Goal: Task Accomplishment & Management: Manage account settings

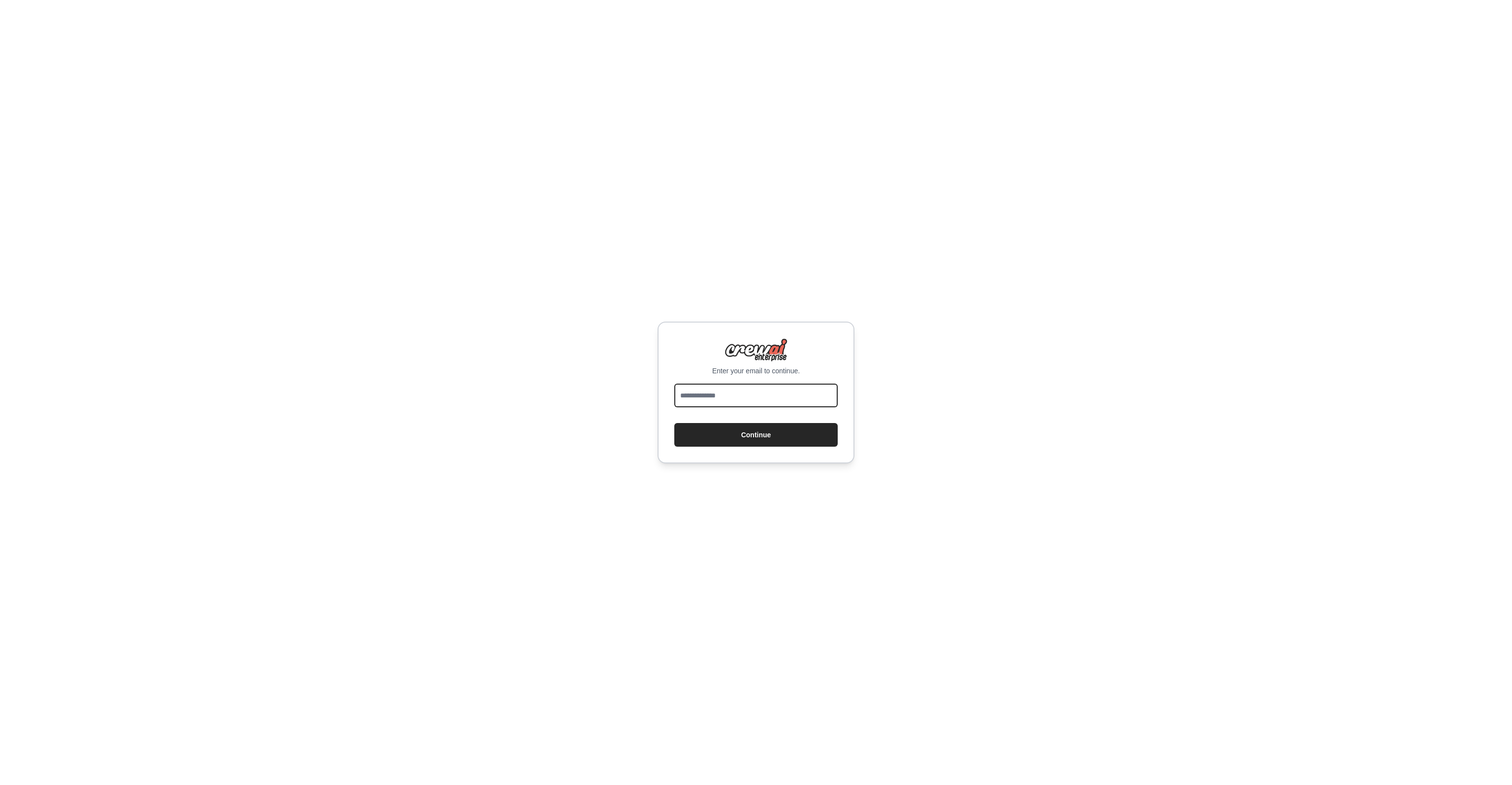
click at [770, 399] on input "email" at bounding box center [756, 395] width 164 height 24
drag, startPoint x: 515, startPoint y: 189, endPoint x: 506, endPoint y: 180, distance: 12.7
click at [513, 186] on div "Enter your email to continue. Continue" at bounding box center [756, 392] width 1512 height 785
click at [756, 404] on input "email" at bounding box center [756, 395] width 164 height 24
type input "**********"
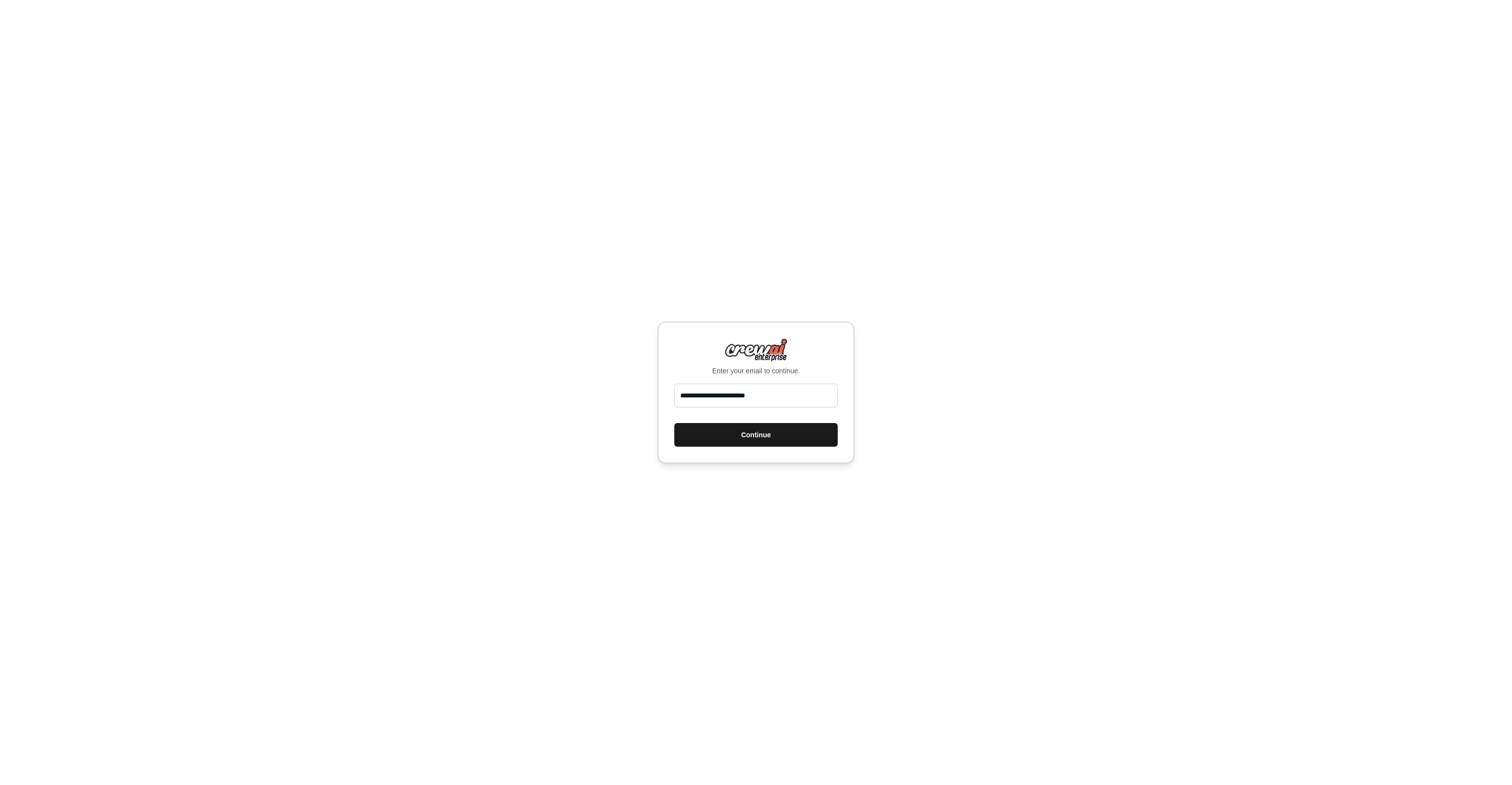
click at [768, 440] on button "Continue" at bounding box center [756, 435] width 164 height 24
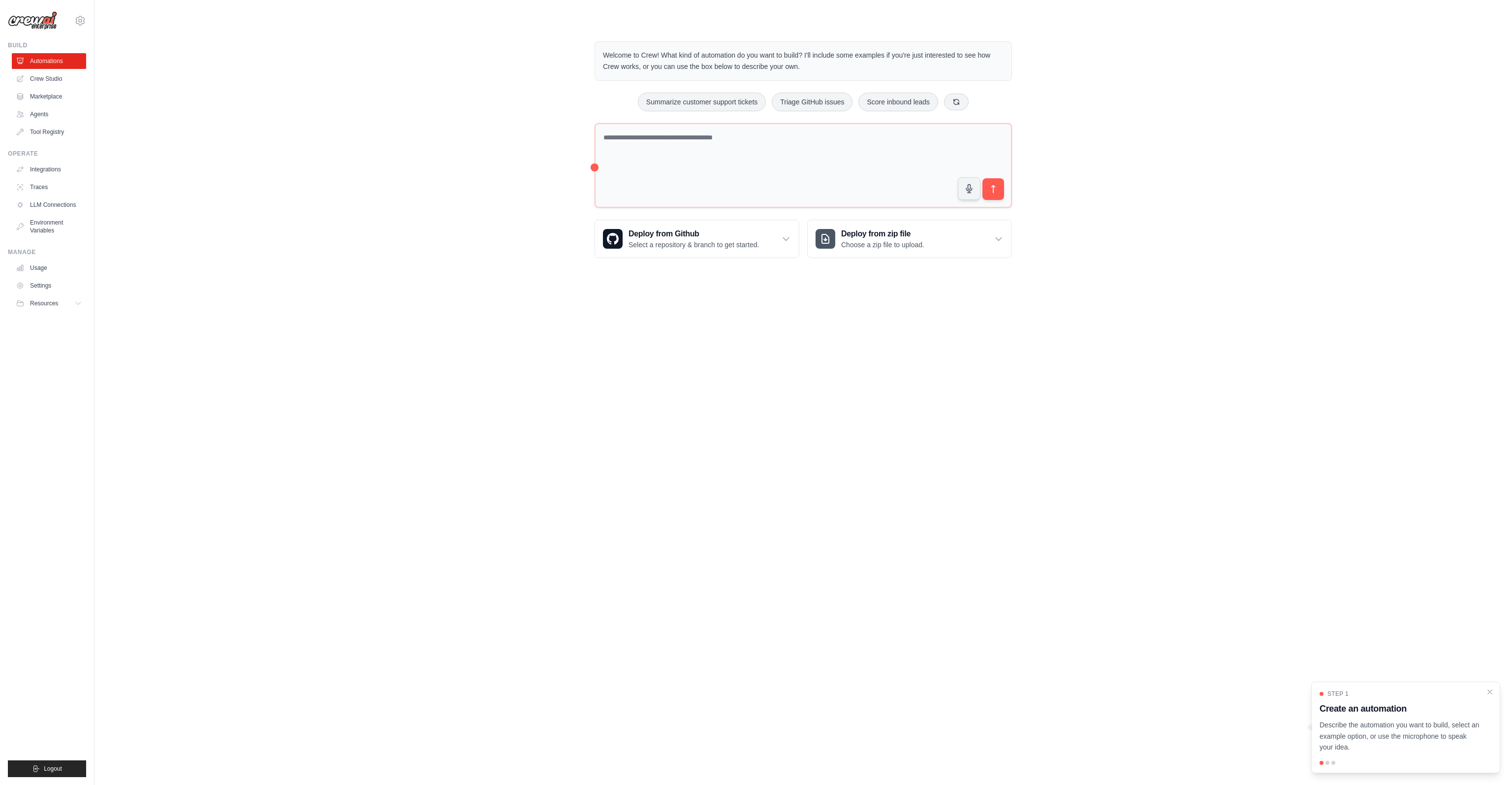
click at [291, 248] on div "Welcome to Crew! What kind of automation do you want to build? I'll include som…" at bounding box center [803, 150] width 1386 height 248
click at [56, 77] on link "Crew Studio" at bounding box center [50, 78] width 74 height 16
click at [53, 77] on link "Crew Studio" at bounding box center [50, 78] width 74 height 16
click at [54, 301] on span "Resources" at bounding box center [45, 304] width 28 height 8
click at [713, 247] on p "Select a repository & branch to get started." at bounding box center [693, 245] width 130 height 10
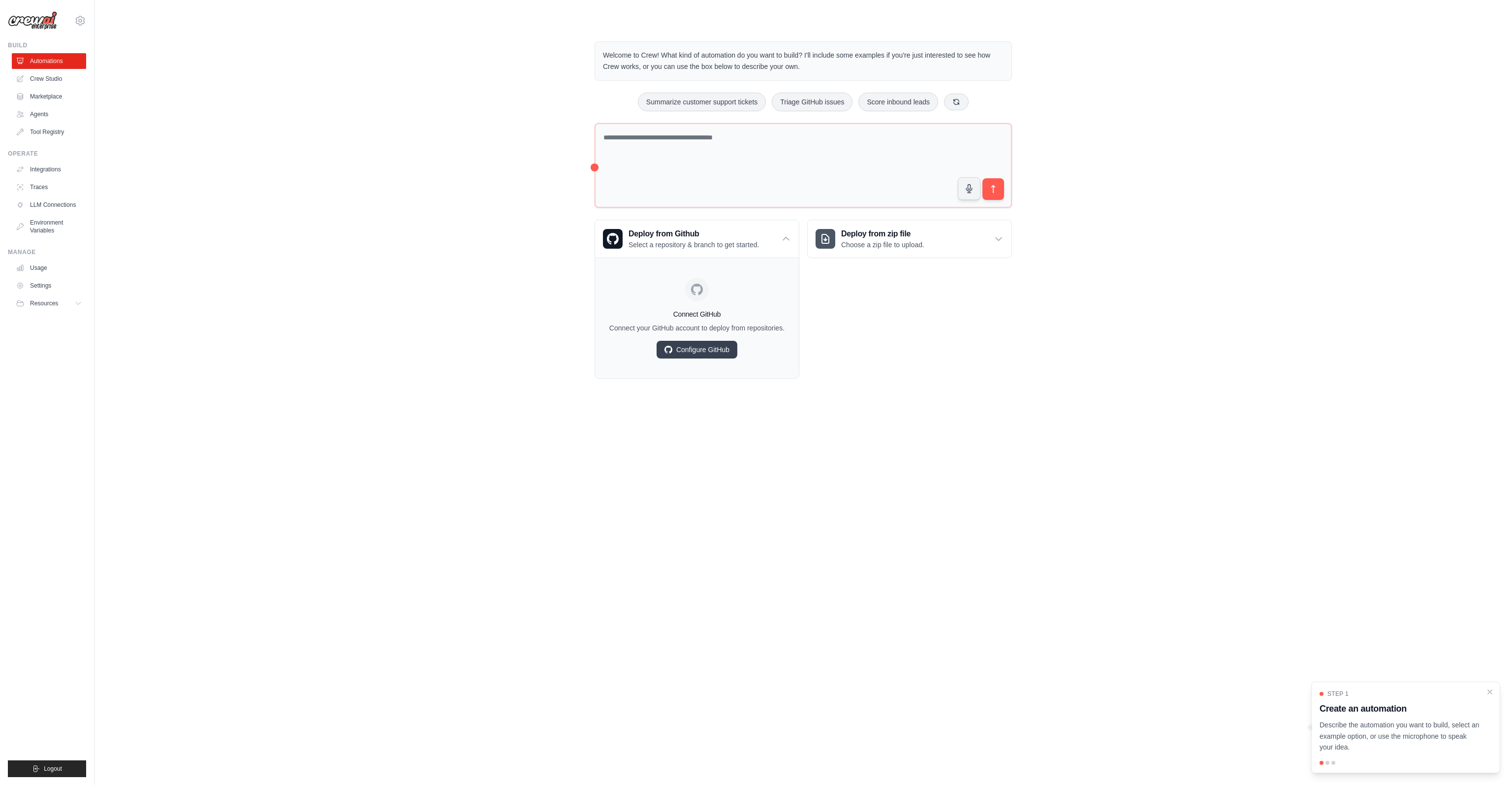
click at [432, 314] on div "Welcome to Crew! What kind of automation do you want to build? I'll include som…" at bounding box center [803, 210] width 1386 height 369
click at [72, 20] on div "j.matthew.weaver@gmail.com Settings" at bounding box center [47, 16] width 78 height 32
click at [81, 20] on icon at bounding box center [79, 20] width 3 height 3
click at [65, 68] on link "Settings" at bounding box center [79, 66] width 86 height 18
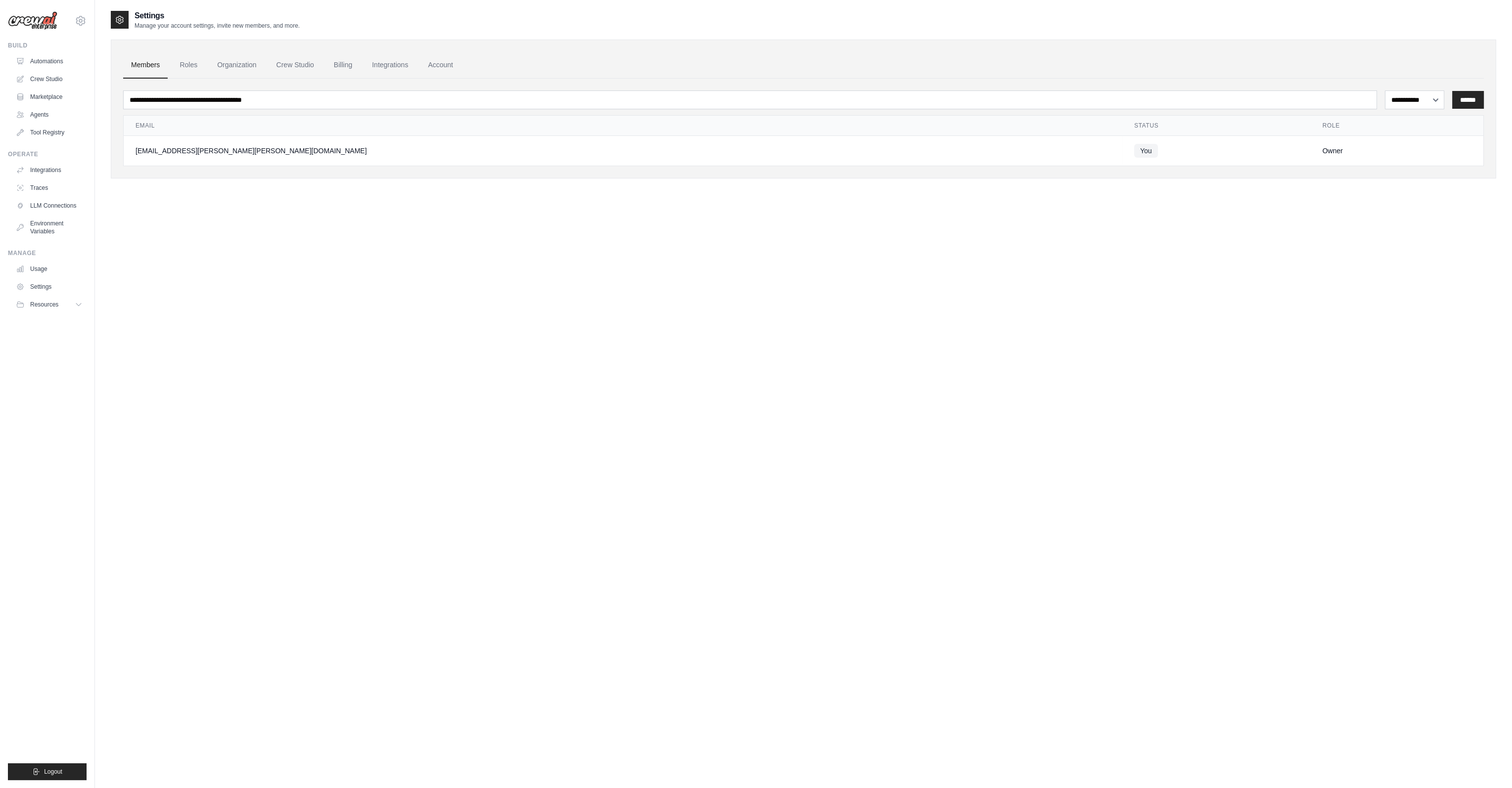
click at [1023, 425] on div "**********" at bounding box center [803, 403] width 1385 height 788
